Goal: Information Seeking & Learning: Understand process/instructions

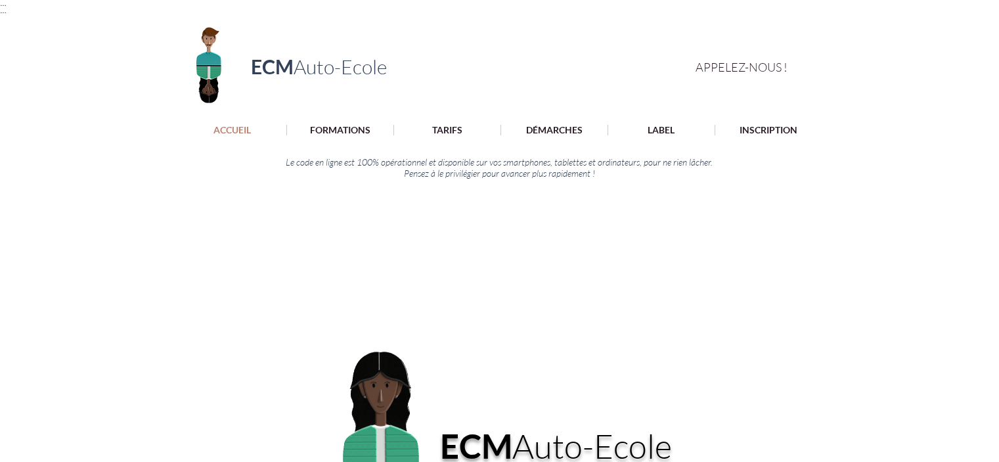
scroll to position [66, 0]
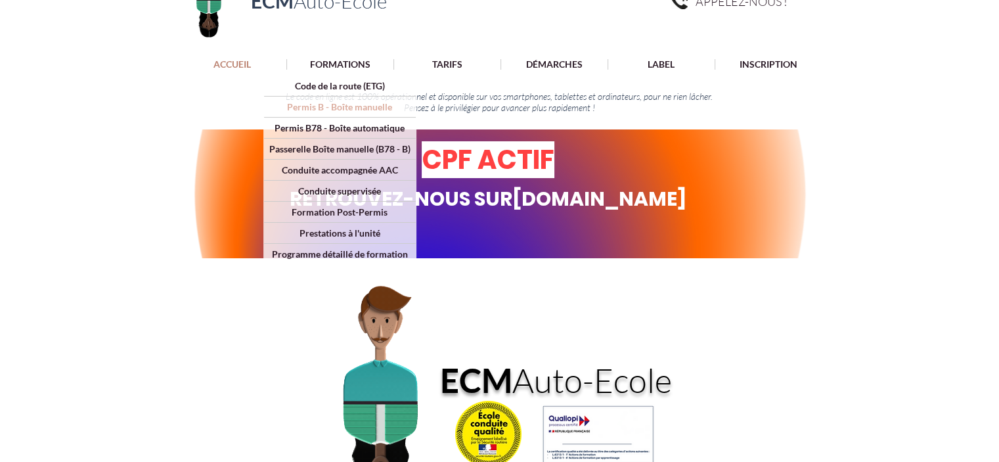
click at [360, 101] on p "Permis B - Boîte manuelle" at bounding box center [339, 107] width 114 height 20
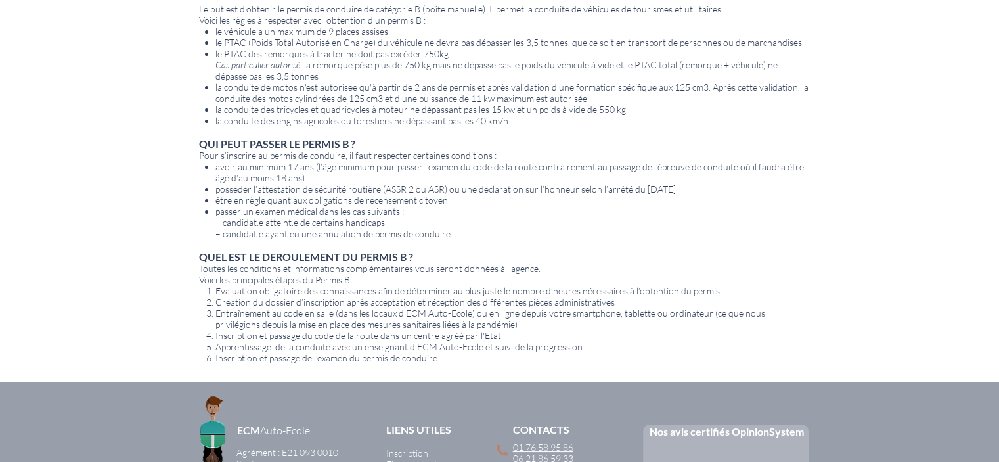
scroll to position [591, 0]
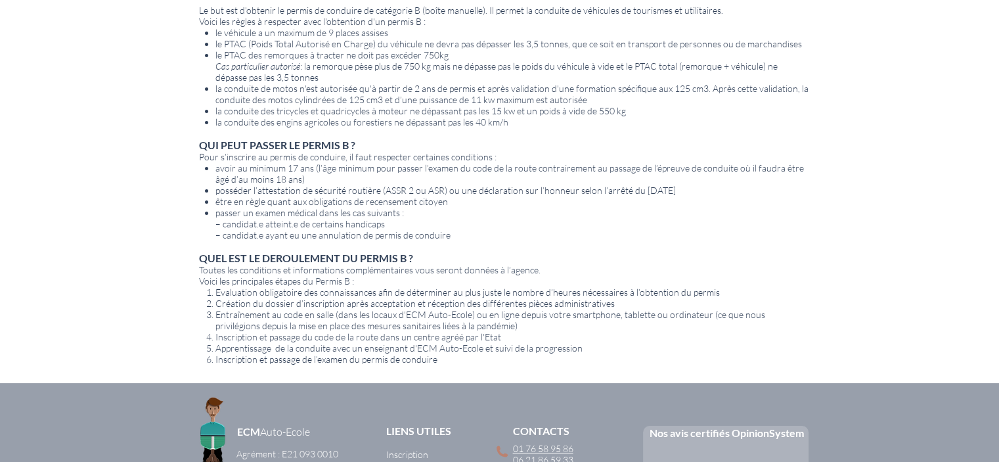
click at [552, 189] on span "posséder l’attestation de sécurité routière (ASSR 2 ou ASR) ou une déclaration …" at bounding box center [445, 190] width 461 height 11
drag, startPoint x: 721, startPoint y: 189, endPoint x: 476, endPoint y: 189, distance: 245.7
click at [476, 189] on p "posséder l’attestation de sécurité routière (ASSR 2 ou ASR) ou une déclaration …" at bounding box center [512, 190] width 594 height 11
drag, startPoint x: 506, startPoint y: 180, endPoint x: 479, endPoint y: 188, distance: 28.1
click at [479, 188] on span "posséder l’attestation de sécurité routière (ASSR 2 ou ASR) ou une déclaration …" at bounding box center [445, 190] width 461 height 11
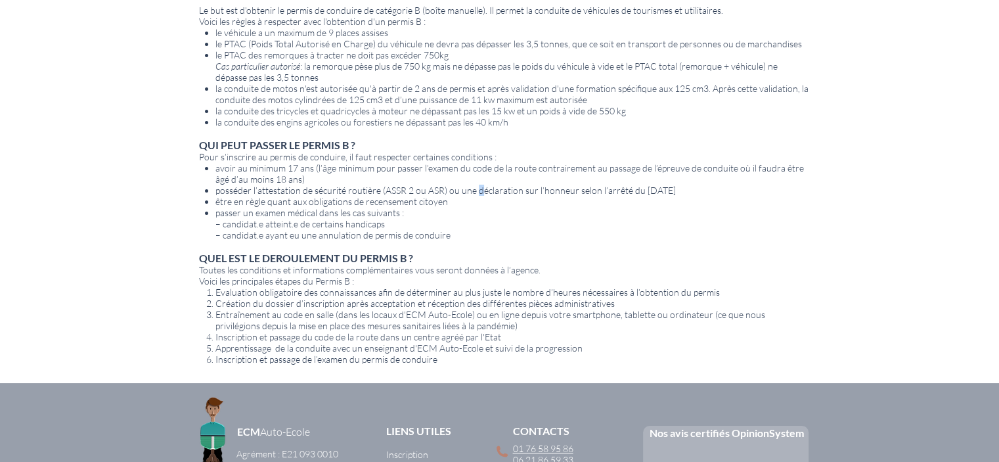
drag, startPoint x: 589, startPoint y: 187, endPoint x: 474, endPoint y: 187, distance: 115.0
click at [474, 187] on p "posséder l’attestation de sécurité routière (ASSR 2 ou ASR) ou une déclaration …" at bounding box center [512, 190] width 594 height 11
click at [371, 300] on span "Création du dossier d’inscription après acceptation et réception des différente…" at bounding box center [414, 303] width 399 height 11
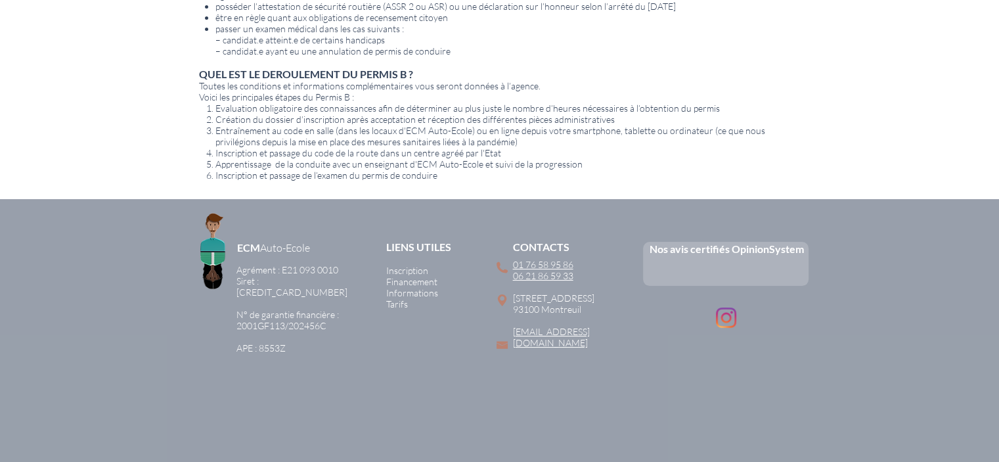
scroll to position [746, 0]
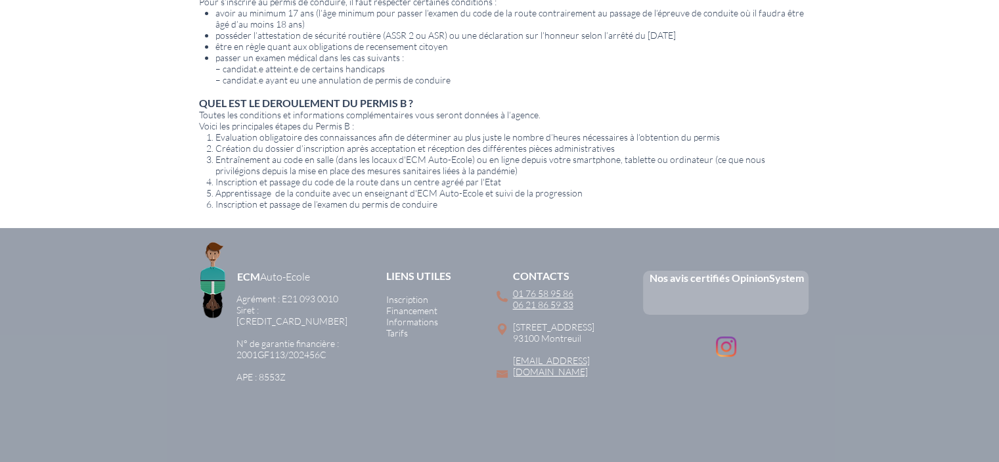
click at [424, 294] on span "Inscription" at bounding box center [407, 299] width 42 height 11
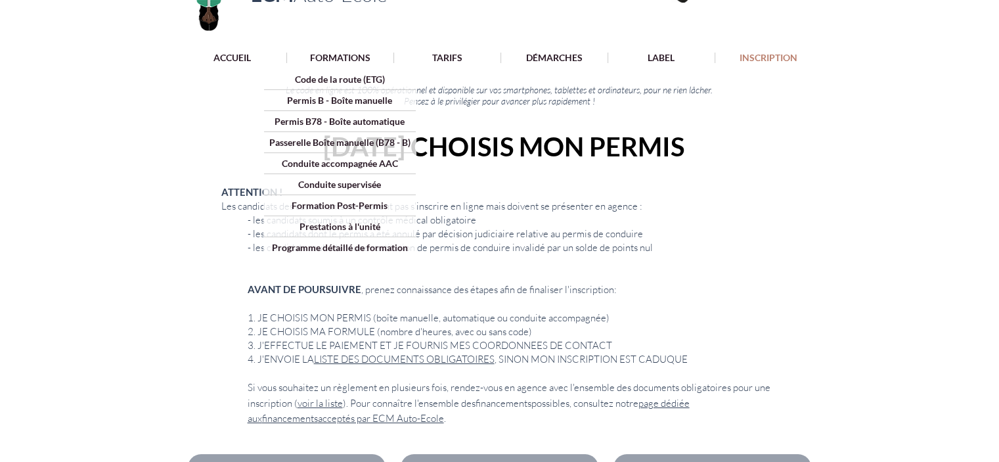
scroll to position [197, 0]
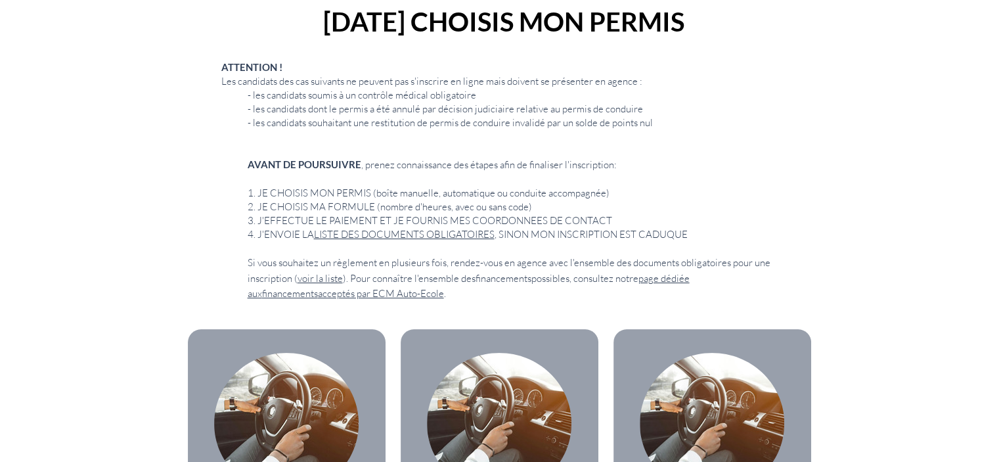
click at [417, 231] on link "LISTE DES DOCUMENTS OBLIGATOIRES" at bounding box center [404, 234] width 181 height 12
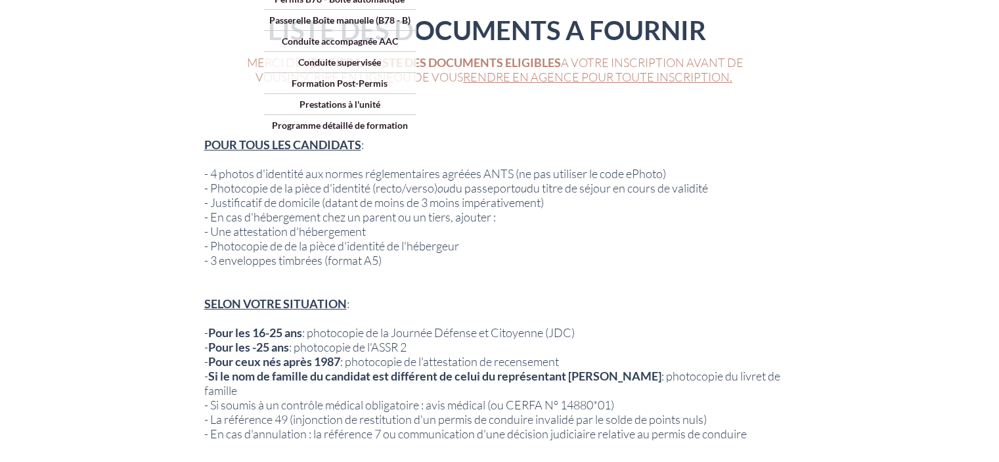
scroll to position [197, 0]
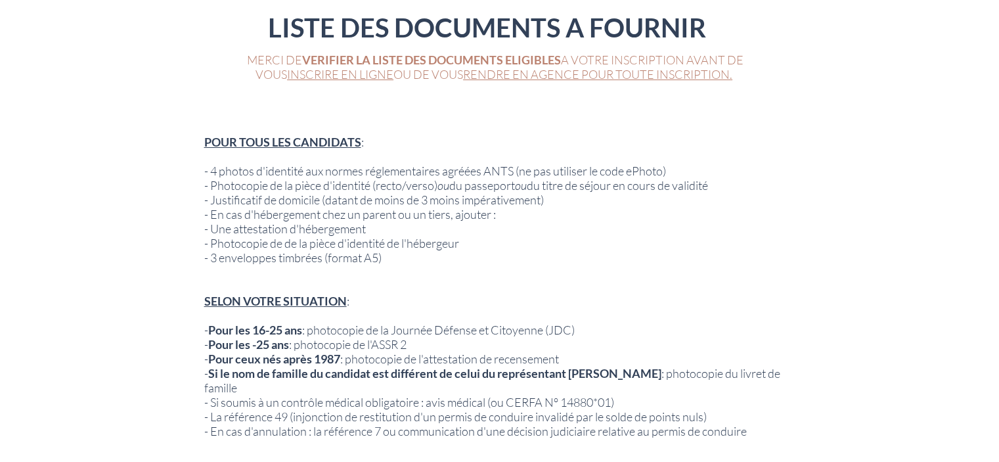
click at [552, 168] on span "- 4 photos d'identité aux normes réglementaires agréées ANTS (ne pas utiliser l…" at bounding box center [435, 171] width 462 height 14
click at [618, 166] on span "- 4 photos d'identité aux normes réglementaires agréées ANTS (ne pas utiliser l…" at bounding box center [435, 171] width 462 height 14
drag, startPoint x: 604, startPoint y: 171, endPoint x: 670, endPoint y: 171, distance: 65.7
click at [666, 171] on span "- 4 photos d'identité aux normes réglementaires agréées ANTS (ne pas utiliser l…" at bounding box center [435, 171] width 462 height 14
click at [488, 181] on span "- Photocopie de la pièce d'identité (recto/verso) ou du passeport ou du titre d…" at bounding box center [456, 185] width 504 height 14
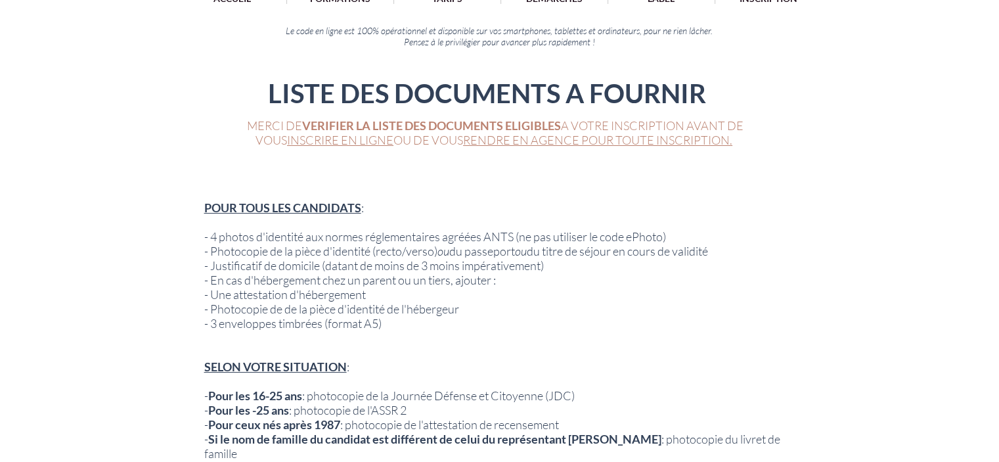
scroll to position [1, 0]
drag, startPoint x: 380, startPoint y: 317, endPoint x: 330, endPoint y: 317, distance: 50.6
click at [330, 317] on span "- 3 enveloppes timbrées (format A5)" at bounding box center [292, 323] width 177 height 14
click at [289, 330] on p "​" at bounding box center [496, 337] width 584 height 14
drag, startPoint x: 291, startPoint y: 319, endPoint x: 386, endPoint y: 325, distance: 95.4
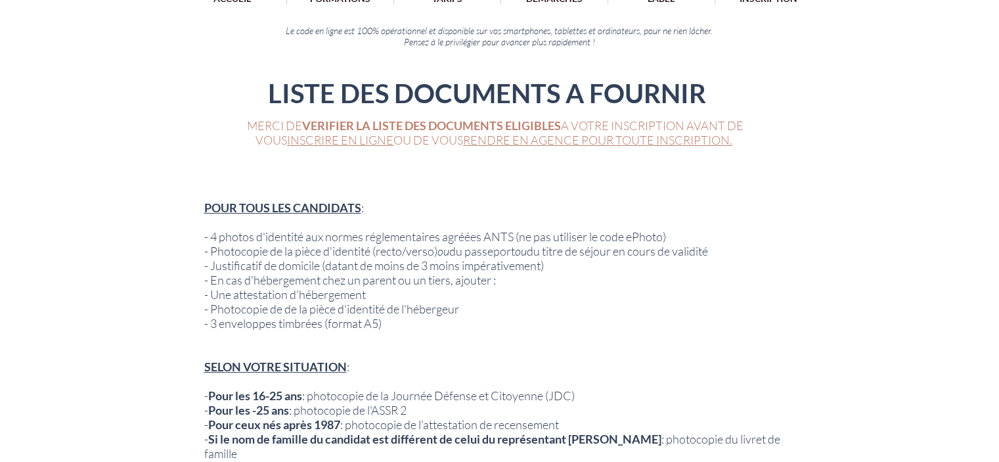
click at [292, 319] on span "- 3 enveloppes timbrées (format A5)" at bounding box center [292, 323] width 177 height 14
drag, startPoint x: 608, startPoint y: 239, endPoint x: 669, endPoint y: 231, distance: 61.6
click at [666, 231] on span "- 4 photos d'identité aux normes réglementaires agréées ANTS (ne pas utiliser l…" at bounding box center [435, 236] width 462 height 14
click at [575, 248] on span "- Photocopie de la pièce d'identité (recto/verso) ou du passeport ou du titre d…" at bounding box center [456, 251] width 504 height 14
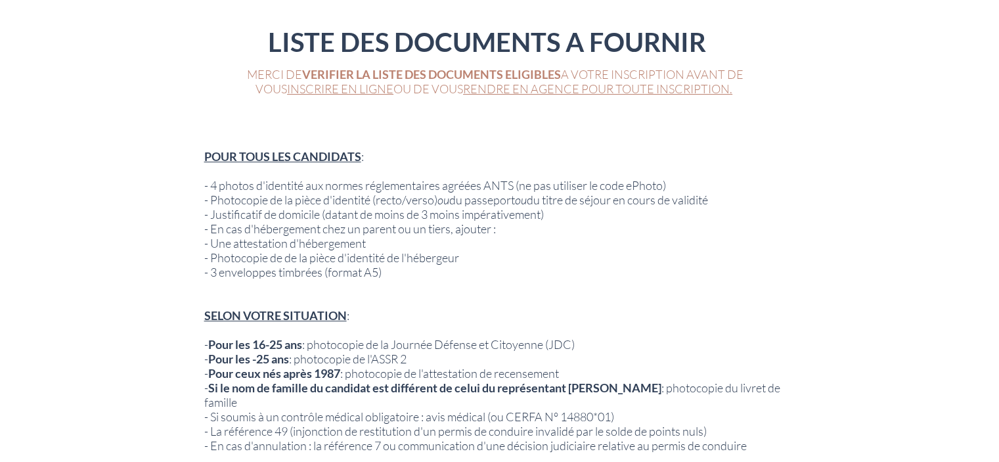
scroll to position [197, 0]
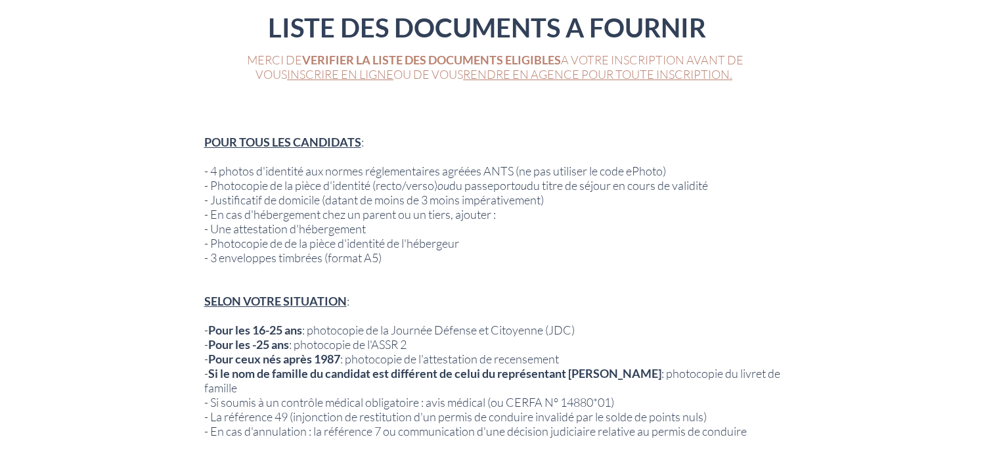
click at [515, 185] on span "- Photocopie de la pièce d'identité (recto/verso) ou du passeport ou du titre d…" at bounding box center [456, 185] width 504 height 14
click at [594, 186] on span "- Photocopie de la pièce d'identité (recto/verso) ou du passeport ou du titre d…" at bounding box center [456, 185] width 504 height 14
click at [678, 185] on span "- Photocopie de la pièce d'identité (recto/verso) ou du passeport ou du titre d…" at bounding box center [456, 185] width 504 height 14
click at [470, 192] on span "- Justificatif de domicile (datant de moins de 3 moins impérativement)" at bounding box center [374, 199] width 340 height 14
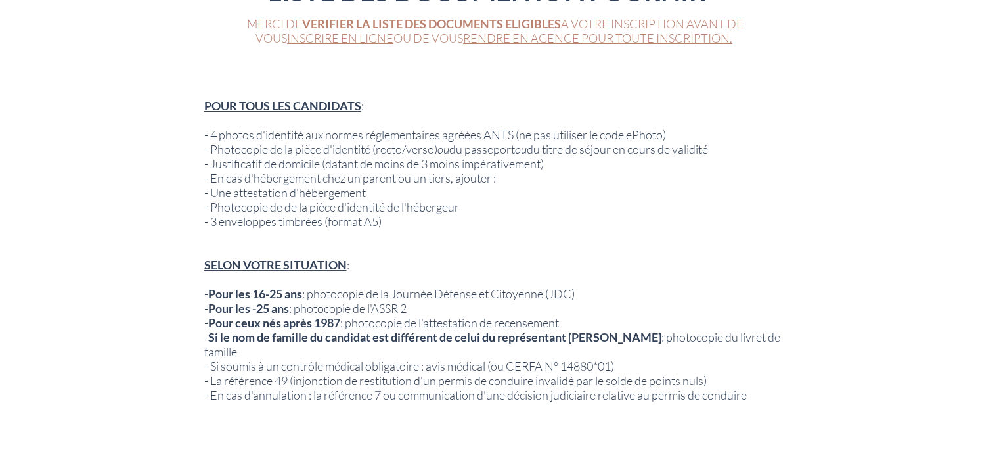
scroll to position [263, 0]
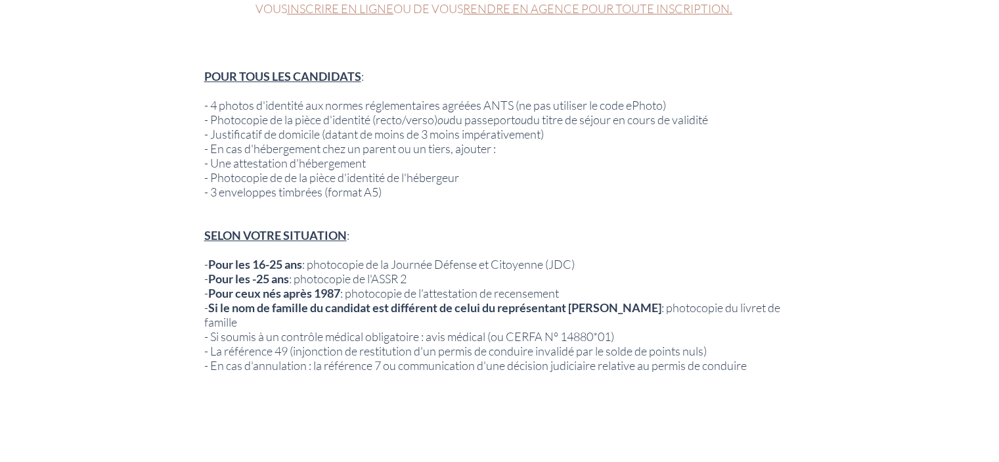
click at [547, 286] on span "- Pour ceux nés après 1987 : photocopie de l'attestation de recensement" at bounding box center [381, 293] width 355 height 14
drag, startPoint x: 573, startPoint y: 283, endPoint x: 434, endPoint y: 283, distance: 139.3
click at [434, 286] on p "- Pour ceux nés après 1987 : photocopie de l'attestation de recensement" at bounding box center [496, 293] width 584 height 14
click at [410, 302] on span "Si le nom de famille du candidat est différent de celui du représentant [PERSON…" at bounding box center [434, 307] width 453 height 14
click at [472, 106] on span "- 4 photos d'identité aux normes réglementaires agréées ANTS (ne pas utiliser l…" at bounding box center [435, 105] width 462 height 14
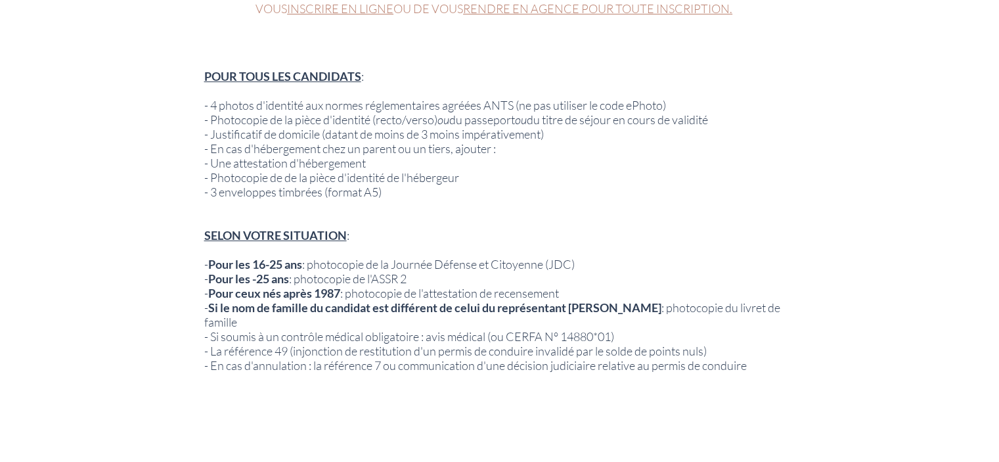
click at [491, 120] on span "- Photocopie de la pièce d'identité (recto/verso) ou du passeport ou du titre d…" at bounding box center [456, 119] width 504 height 14
drag, startPoint x: 331, startPoint y: 102, endPoint x: 518, endPoint y: 102, distance: 186.6
click at [518, 102] on span "- 4 photos d'identité aux normes réglementaires agréées ANTS (ne pas utiliser l…" at bounding box center [435, 105] width 462 height 14
click at [495, 135] on span "- Justificatif de domicile (datant de moins de 3 moins impérativement)" at bounding box center [374, 134] width 340 height 14
click at [364, 118] on span "- Photocopie de la pièce d'identité (recto/verso) ou du passeport ou du titre d…" at bounding box center [456, 119] width 504 height 14
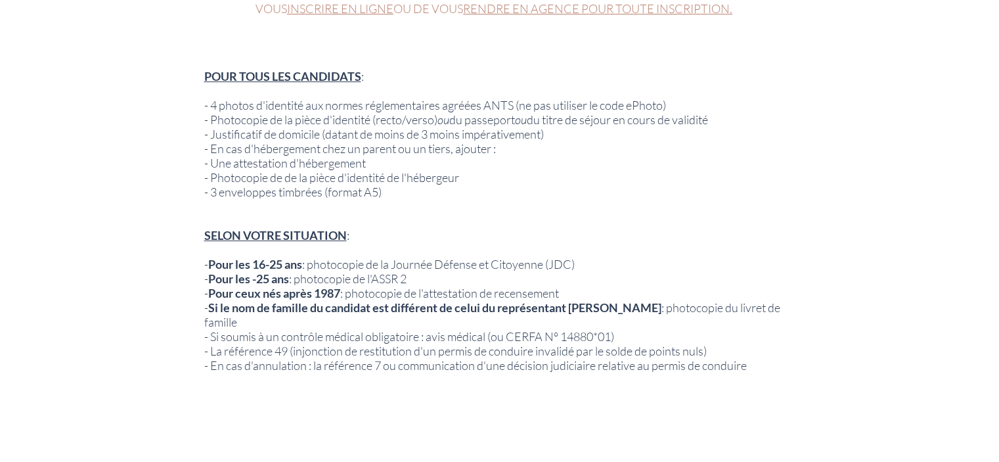
click at [565, 118] on span "- Photocopie de la pièce d'identité (recto/verso) ou du passeport ou du titre d…" at bounding box center [456, 119] width 504 height 14
click at [348, 191] on span "- 3 enveloppes timbrées (format A5)" at bounding box center [292, 192] width 177 height 14
click at [392, 175] on span "- Photocopie de de la pièce d'identité de l'hébergeur" at bounding box center [331, 177] width 255 height 14
click at [521, 259] on span "- Pour les 16-25 ans : photocopie de la Journée Défense et Citoyenne (JDC)" at bounding box center [389, 264] width 371 height 14
click at [327, 273] on span "- Pour les -25 ans : photocopie de l'ASSR 2" at bounding box center [305, 278] width 202 height 14
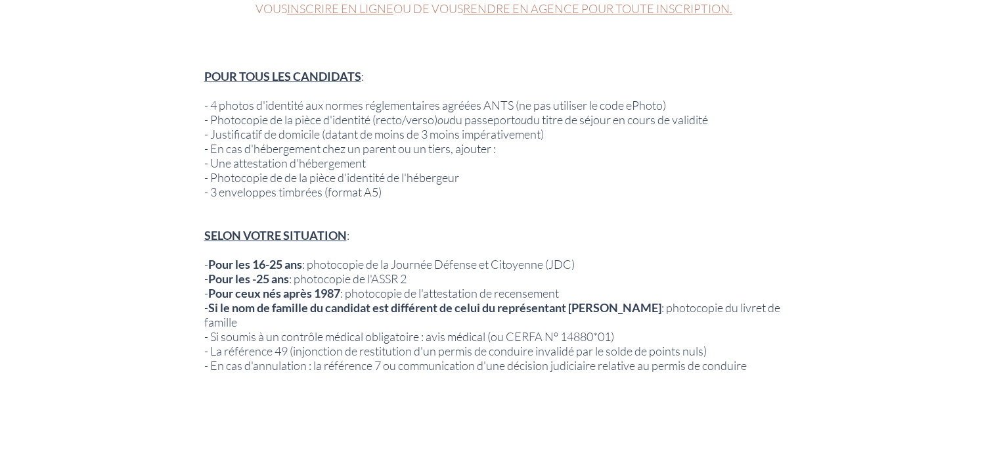
click at [549, 286] on span "- Pour ceux nés après 1987 : photocopie de l'attestation de recensement" at bounding box center [381, 293] width 355 height 14
drag, startPoint x: 600, startPoint y: 286, endPoint x: 447, endPoint y: 283, distance: 152.4
click at [434, 286] on p "- Pour ceux nés après 1987 : photocopie de l'attestation de recensement" at bounding box center [496, 293] width 584 height 14
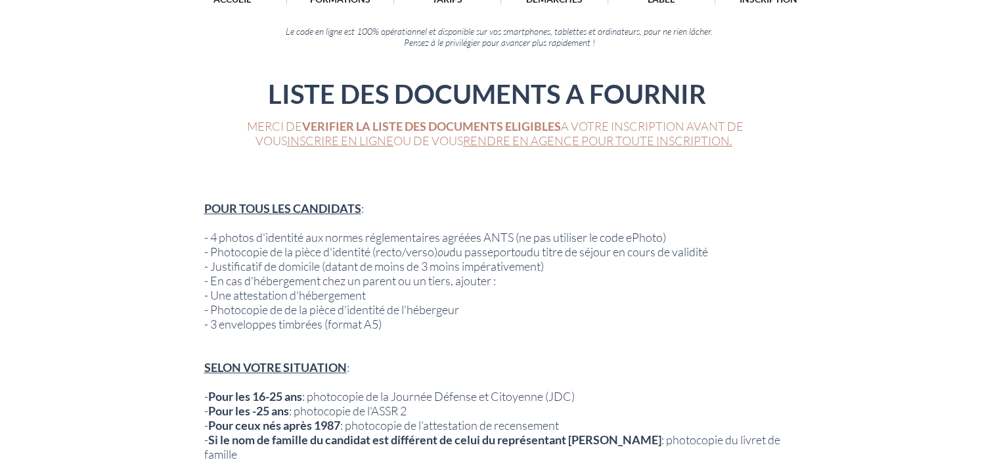
scroll to position [131, 0]
click at [377, 307] on span "- Photocopie de de la pièce d'identité de l'hébergeur" at bounding box center [331, 309] width 255 height 14
click at [313, 318] on span "- 3 enveloppes timbrées (format A5)" at bounding box center [292, 323] width 177 height 14
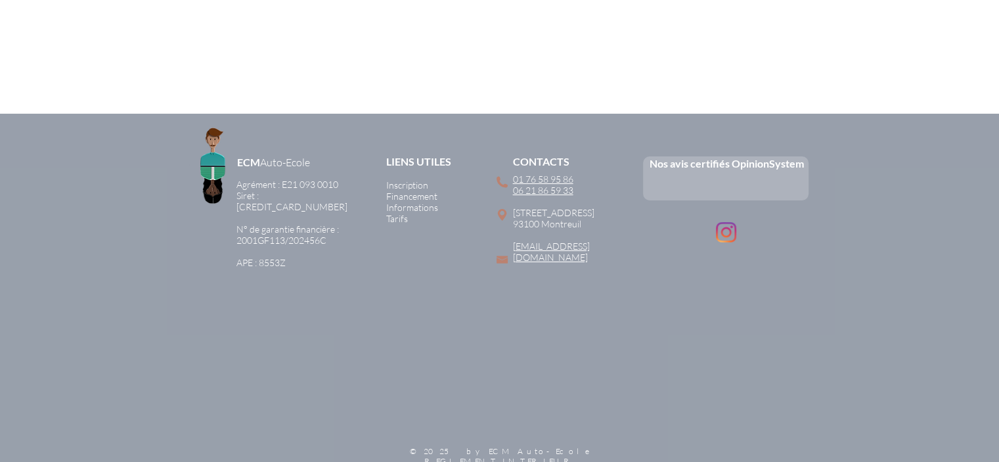
scroll to position [956, 0]
click at [438, 154] on span "LIENS UTILES" at bounding box center [418, 160] width 65 height 12
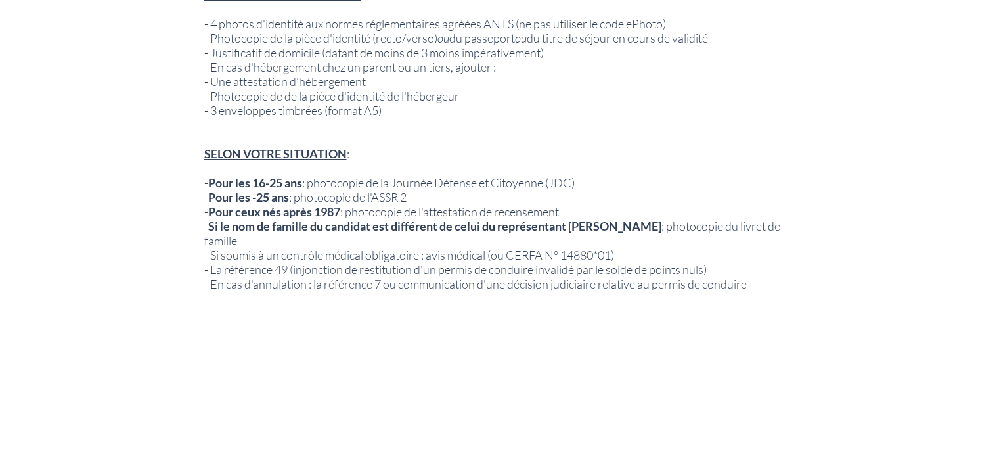
scroll to position [234, 0]
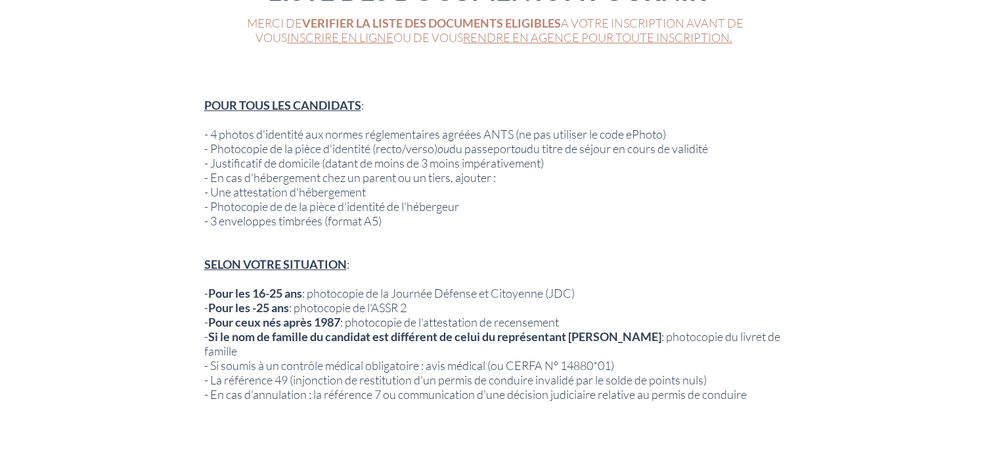
click at [491, 146] on span "- Photocopie de la pièce d'identité (recto/verso) ou du passeport ou du titre d…" at bounding box center [456, 148] width 504 height 14
click at [459, 203] on span "- Photocopie de de la pièce d'identité de l'hébergeur" at bounding box center [331, 206] width 255 height 14
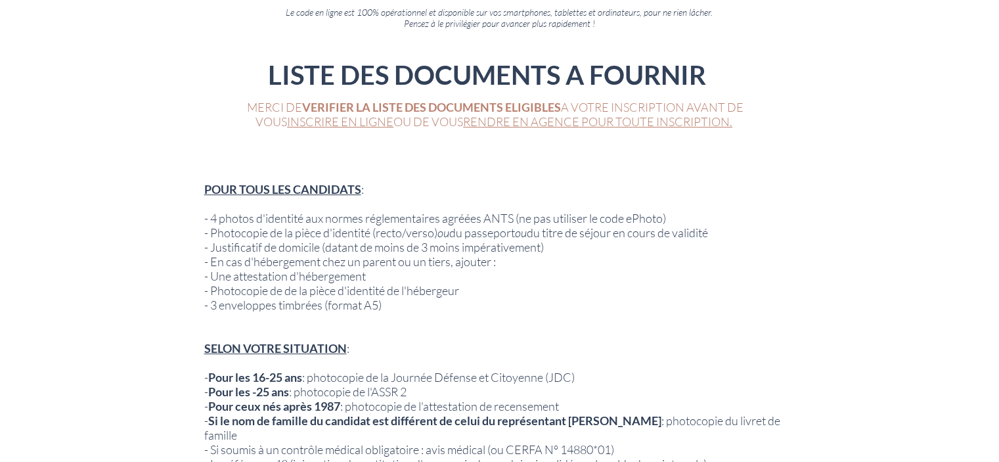
scroll to position [197, 0]
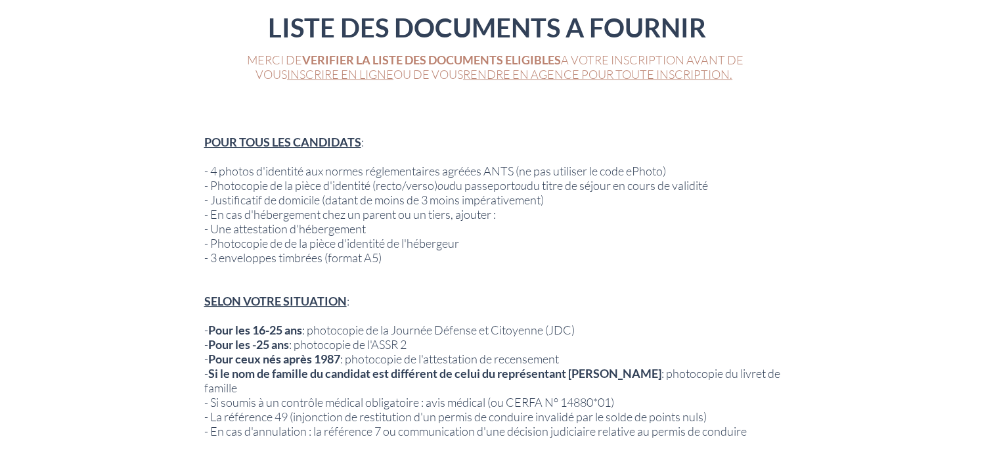
click at [344, 75] on link "INSCRIRE EN LIGNE" at bounding box center [340, 74] width 106 height 14
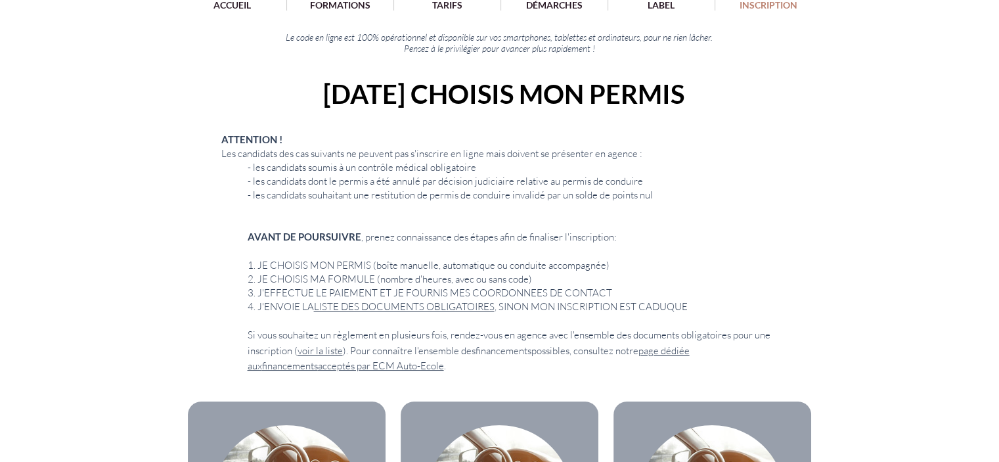
scroll to position [131, 0]
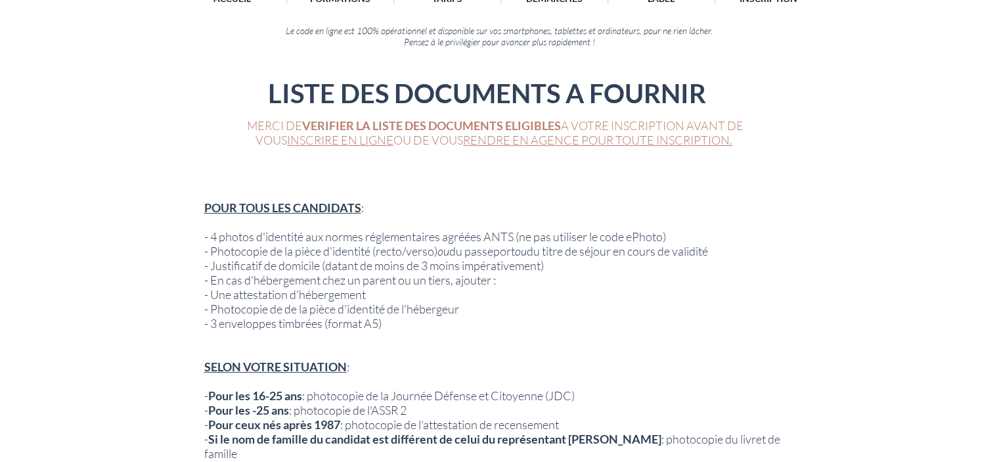
scroll to position [197, 0]
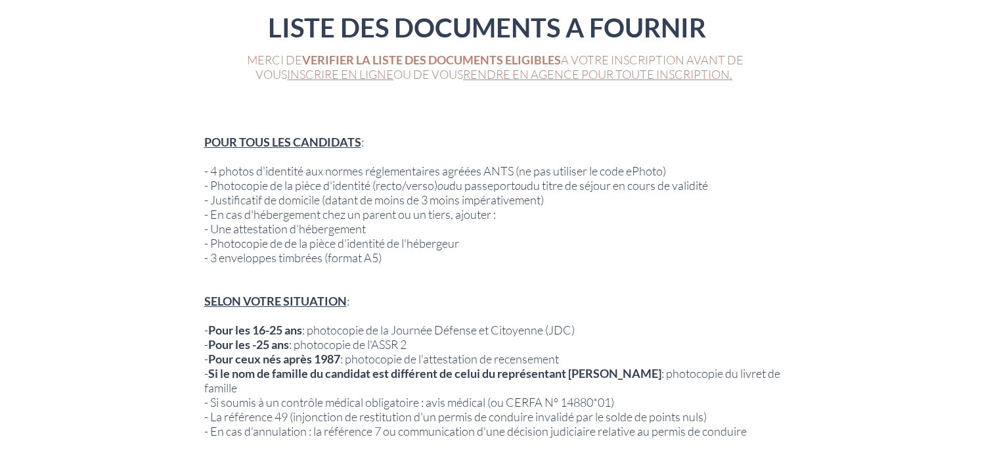
click at [501, 170] on span "- 4 photos d'identité aux normes réglementaires agréées ANTS (ne pas utiliser l…" at bounding box center [435, 171] width 462 height 14
click at [454, 192] on span "- Justificatif de domicile (datant de moins de 3 moins impérativement)" at bounding box center [374, 199] width 340 height 14
click at [363, 212] on span "- En cas d'hébergement chez un parent ou un tiers, ajouter :" at bounding box center [350, 214] width 292 height 14
click at [343, 244] on span "- Photocopie de de la pièce d'identité de l'hébergeur" at bounding box center [331, 243] width 255 height 14
drag, startPoint x: 336, startPoint y: 258, endPoint x: 536, endPoint y: 166, distance: 220.1
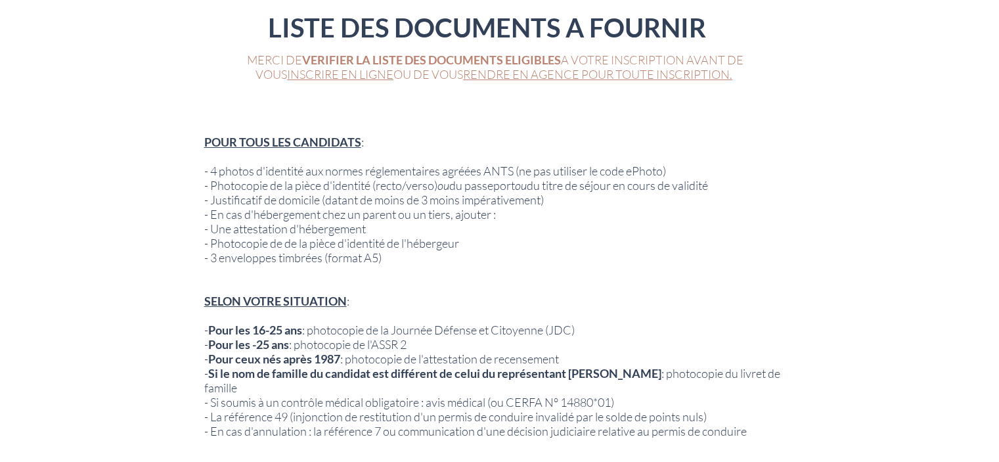
click at [338, 259] on span "- 3 enveloppes timbrées (format A5)" at bounding box center [292, 257] width 177 height 14
